Goal: Task Accomplishment & Management: Complete application form

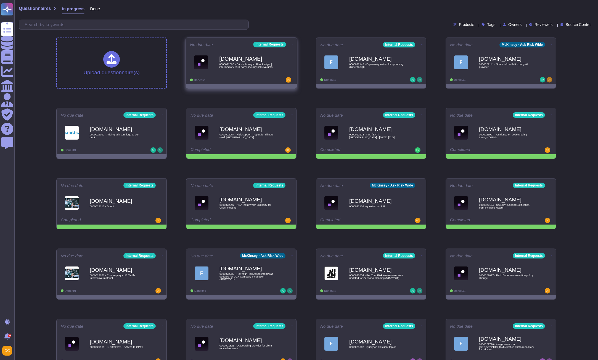
click at [233, 80] on div "Done: 0/1" at bounding box center [224, 80] width 68 height 6
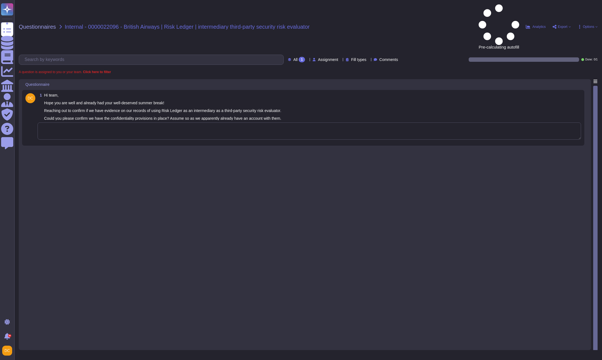
click at [70, 122] on textarea at bounding box center [309, 130] width 543 height 17
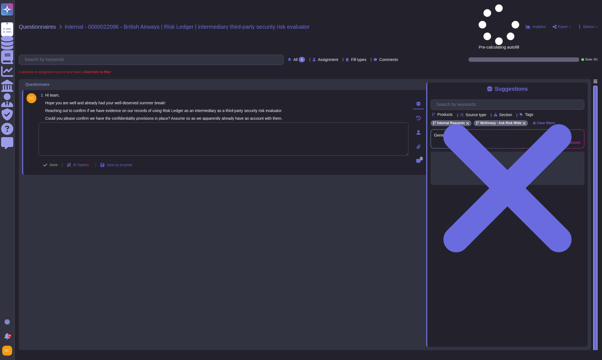
paste textarea "0000022096 - British Airways | Risk Ledger | intermediary third-party security …"
type textarea "0000022096 - British Airways | Risk Ledger | intermediary third-party security …"
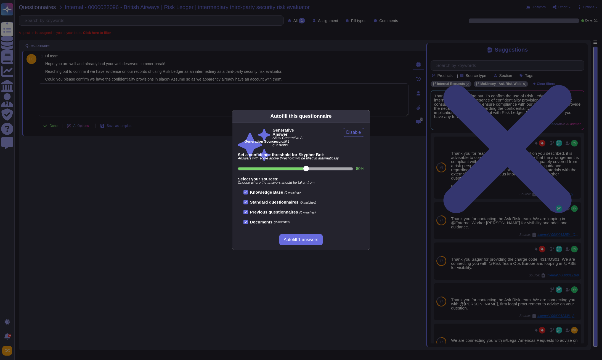
click at [133, 110] on div "Autofill this questionnaire Generative Answer Allow Generative AI to autofill 1…" at bounding box center [301, 180] width 602 height 360
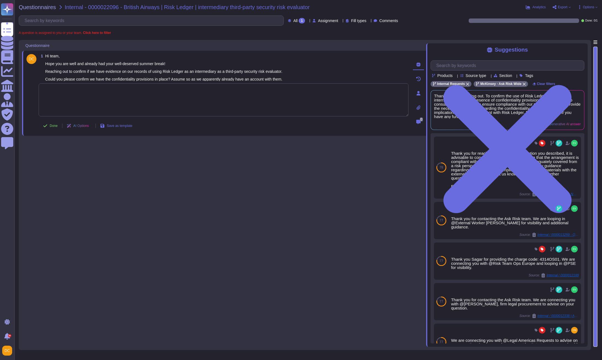
click at [115, 104] on textarea at bounding box center [224, 99] width 370 height 33
paste textarea "This looks to be related only to supplier compliance/security, and as such, doe…"
type textarea "This looks to be related only to supplier compliance/security, and as such, doe…"
click at [46, 125] on icon at bounding box center [45, 126] width 4 height 4
